Goal: Complete application form: Complete application form

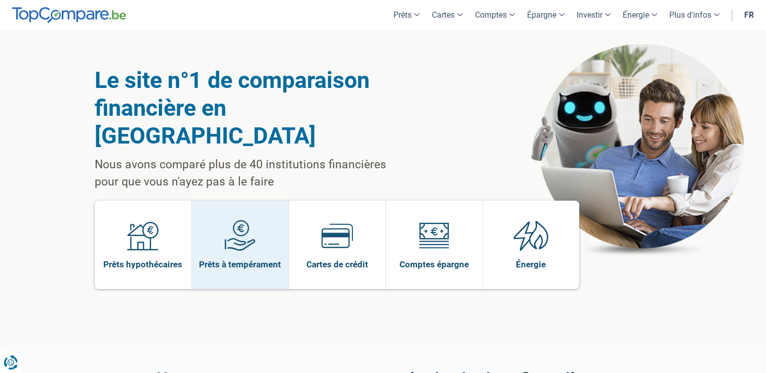
click at [244, 220] on img at bounding box center [239, 235] width 31 height 31
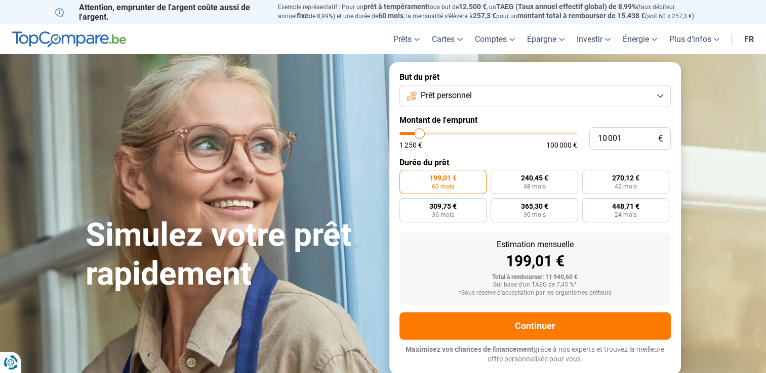
type input "38 250"
type input "38250"
click at [467, 133] on input "range" at bounding box center [488, 133] width 178 height 3
radio input "false"
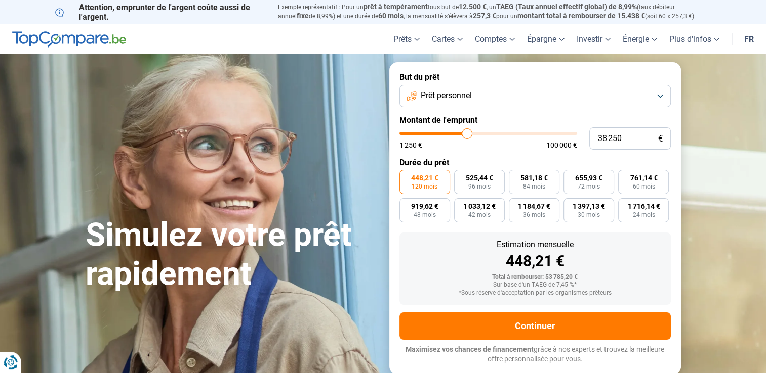
click at [462, 134] on input "range" at bounding box center [488, 133] width 178 height 3
type input "32 500"
type input "32500"
click at [457, 134] on input "range" at bounding box center [488, 133] width 178 height 3
type input "27 000"
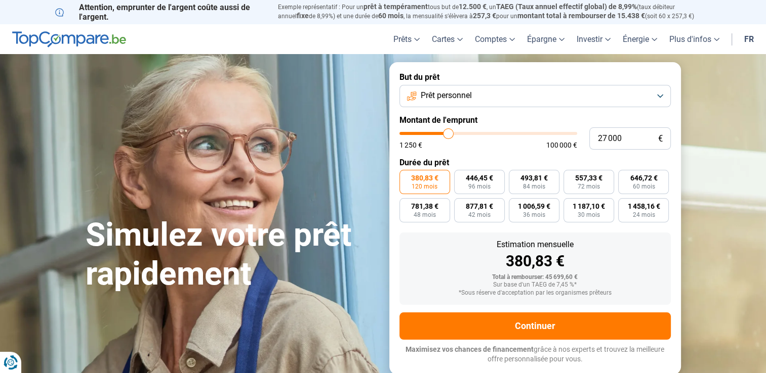
type input "27000"
click at [447, 134] on input "range" at bounding box center [488, 133] width 178 height 3
click at [607, 137] on input "27 000" at bounding box center [629, 139] width 81 height 22
type input "2 000"
type input "2000"
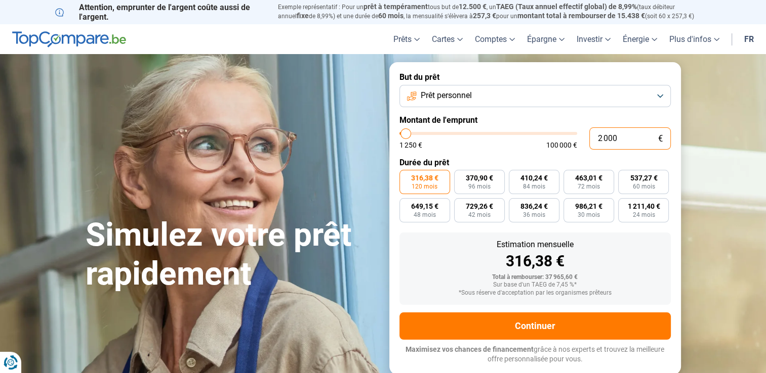
type input "0"
type input "1250"
type input "3"
type input "1250"
type input "30"
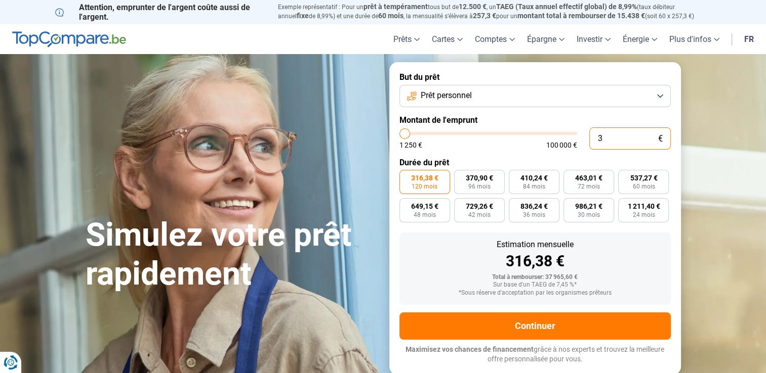
type input "1250"
type input "300"
type input "1250"
type input "3 000"
type input "3000"
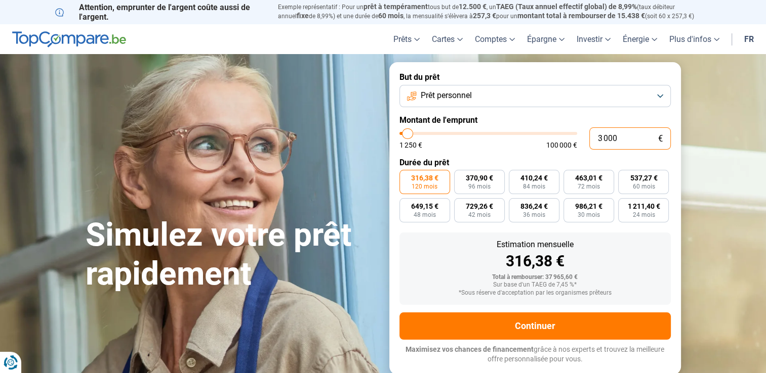
type input "30 000"
type input "30000"
type input "30 000"
click at [531, 213] on span "36 mois" at bounding box center [534, 215] width 22 height 6
click at [515, 205] on input "929,16 € 36 mois" at bounding box center [512, 201] width 7 height 7
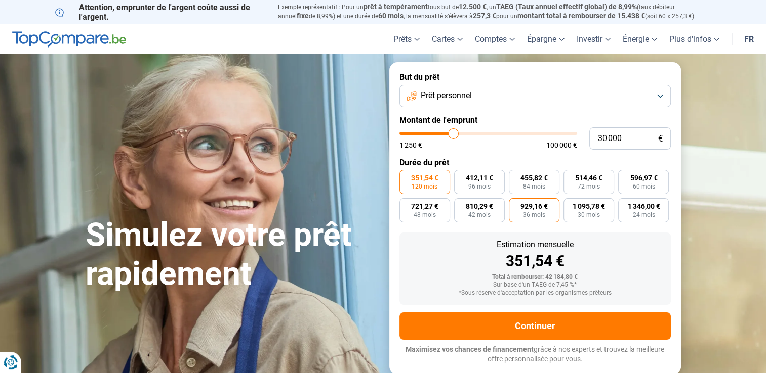
radio input "true"
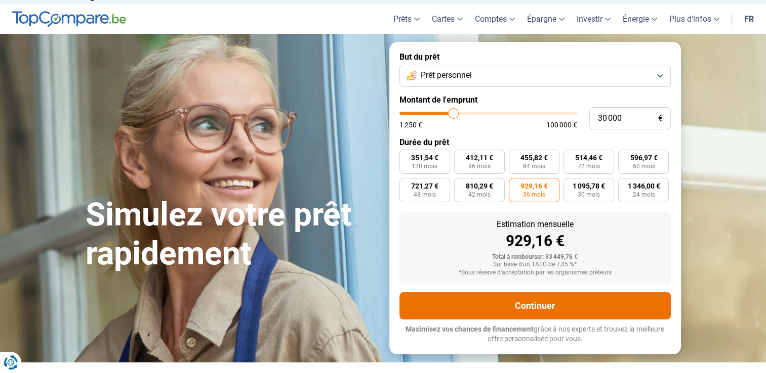
click at [556, 303] on button "Continuer" at bounding box center [534, 305] width 271 height 27
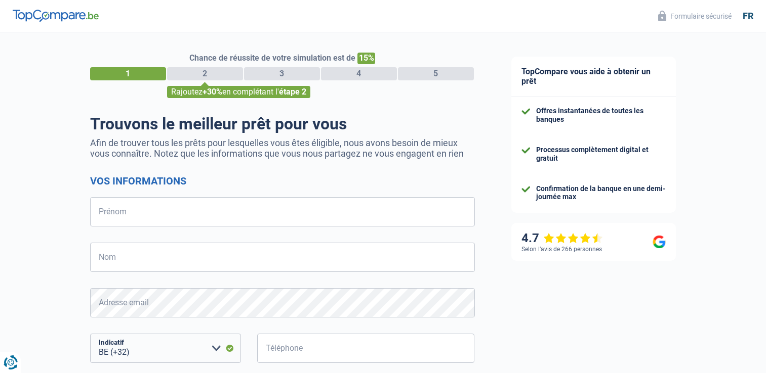
select select "32"
click at [320, 207] on input "Prénom" at bounding box center [282, 211] width 385 height 29
type input "[PERSON_NAME]"
type input "Nyebe"
type input "474409636"
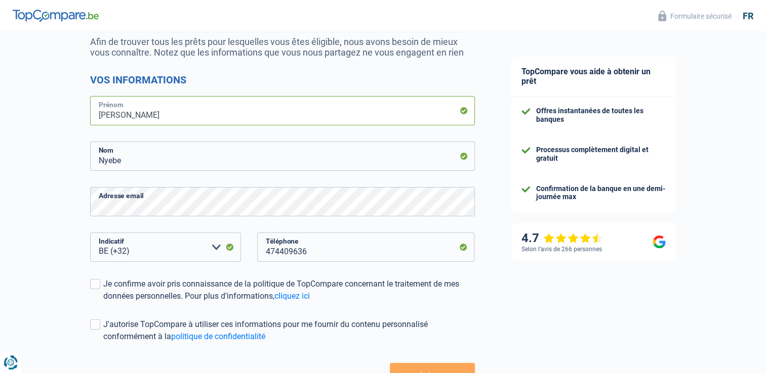
scroll to position [177, 0]
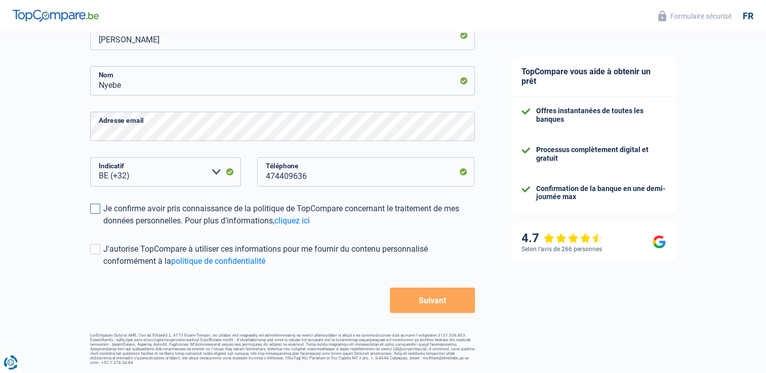
click at [95, 207] on span at bounding box center [95, 209] width 10 height 10
click at [103, 227] on input "Je confirme avoir pris connaissance de la politique de TopCompare concernant le…" at bounding box center [103, 227] width 0 height 0
click at [429, 302] on button "Suivant" at bounding box center [432, 300] width 85 height 25
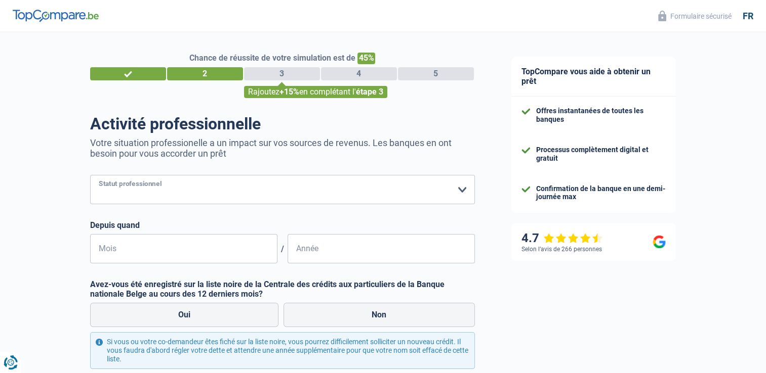
click at [459, 187] on select "Ouvrier Employé privé Employé public Invalide Indépendant Pensionné Chômeur Mut…" at bounding box center [282, 189] width 385 height 29
select select "publicEmployee"
click at [90, 176] on select "Ouvrier Employé privé Employé public Invalide Indépendant Pensionné Chômeur Mut…" at bounding box center [282, 189] width 385 height 29
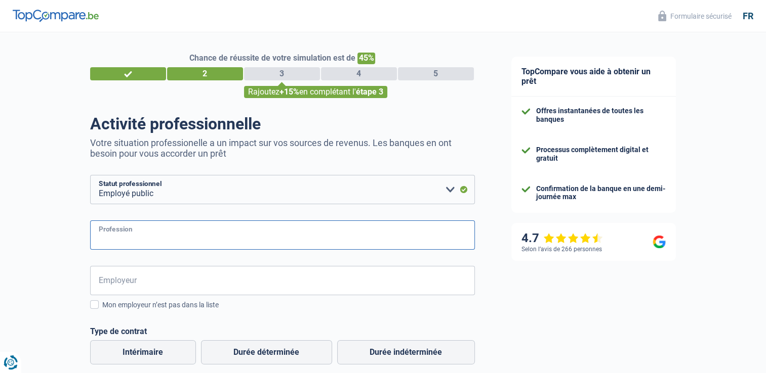
click at [187, 242] on input "Profession" at bounding box center [282, 235] width 385 height 29
type input "infirmière"
click at [148, 284] on input "Employeur" at bounding box center [282, 280] width 385 height 29
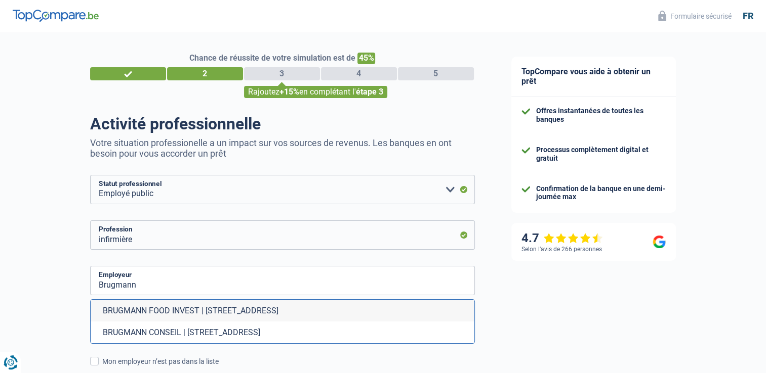
click at [585, 328] on div "TopCompare vous aide à obtenir un prêt Offres instantanées de toutes les banque…" at bounding box center [629, 362] width 273 height 660
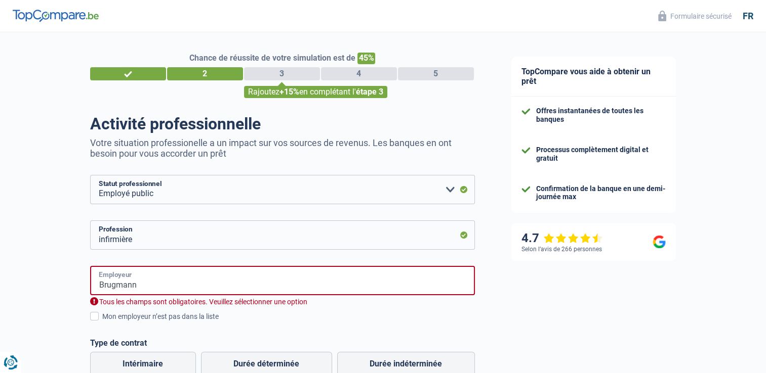
click at [96, 288] on input "Brugmann" at bounding box center [282, 280] width 385 height 29
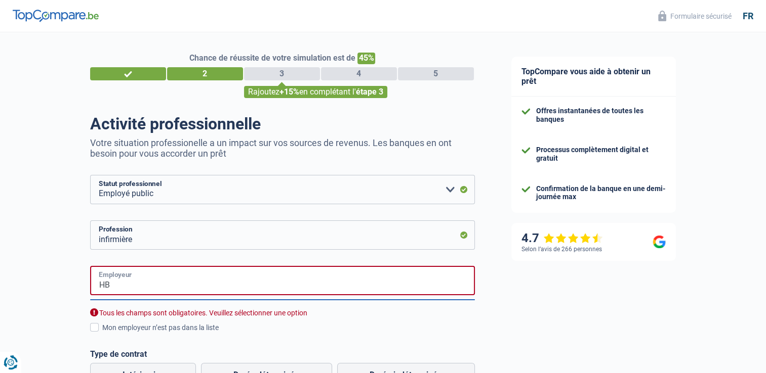
type input "H"
type input "h"
type input "[PERSON_NAME]"
click at [417, 351] on label "Type de contrat" at bounding box center [282, 355] width 385 height 10
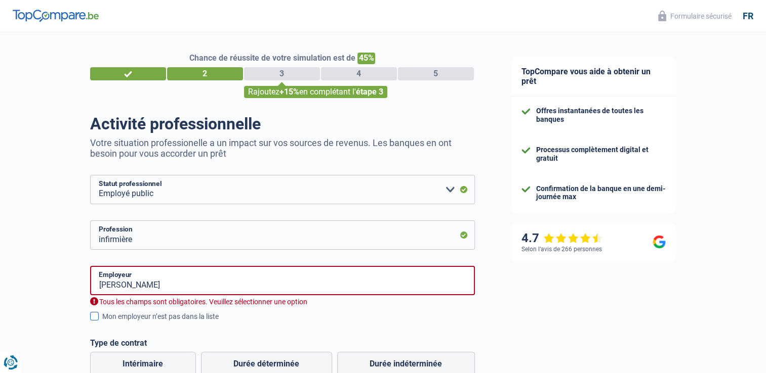
click at [95, 317] on span at bounding box center [94, 316] width 9 height 9
click at [102, 322] on input "Mon employeur n’est pas dans la liste" at bounding box center [102, 322] width 0 height 0
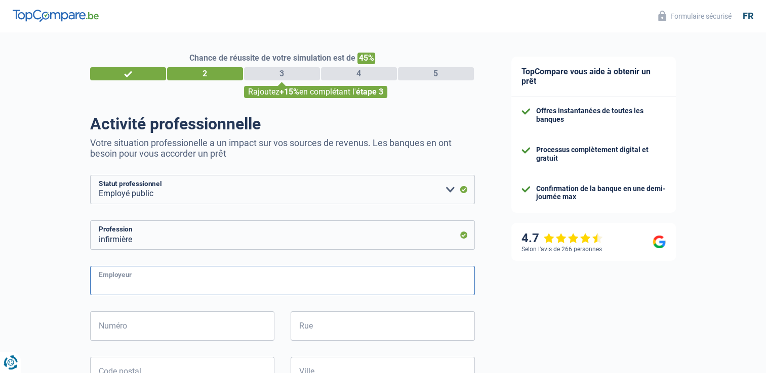
click at [305, 282] on input "Employeur" at bounding box center [282, 280] width 385 height 29
type input "[PERSON_NAME]"
click at [239, 331] on input "Numéro" at bounding box center [182, 326] width 184 height 29
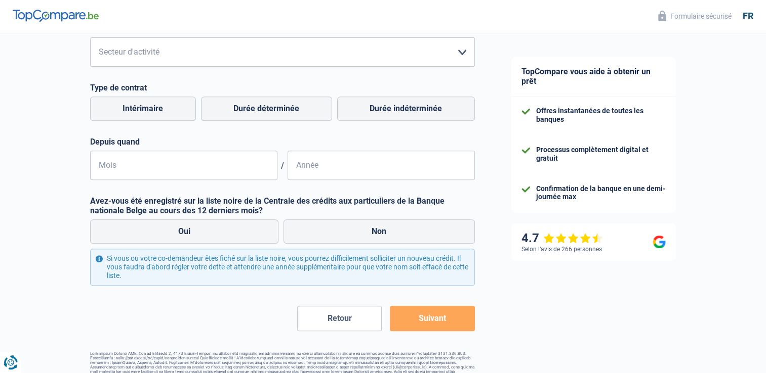
scroll to position [429, 0]
